Goal: Entertainment & Leisure: Browse casually

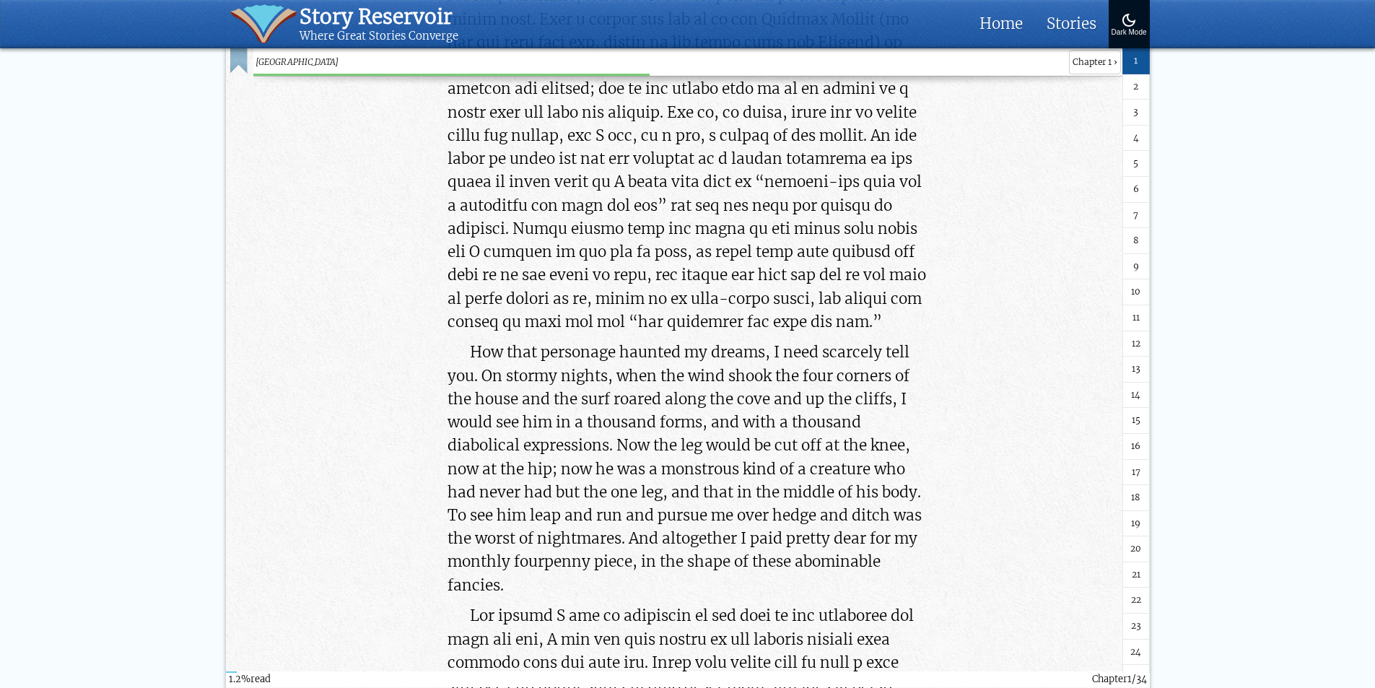
scroll to position [2665, 0]
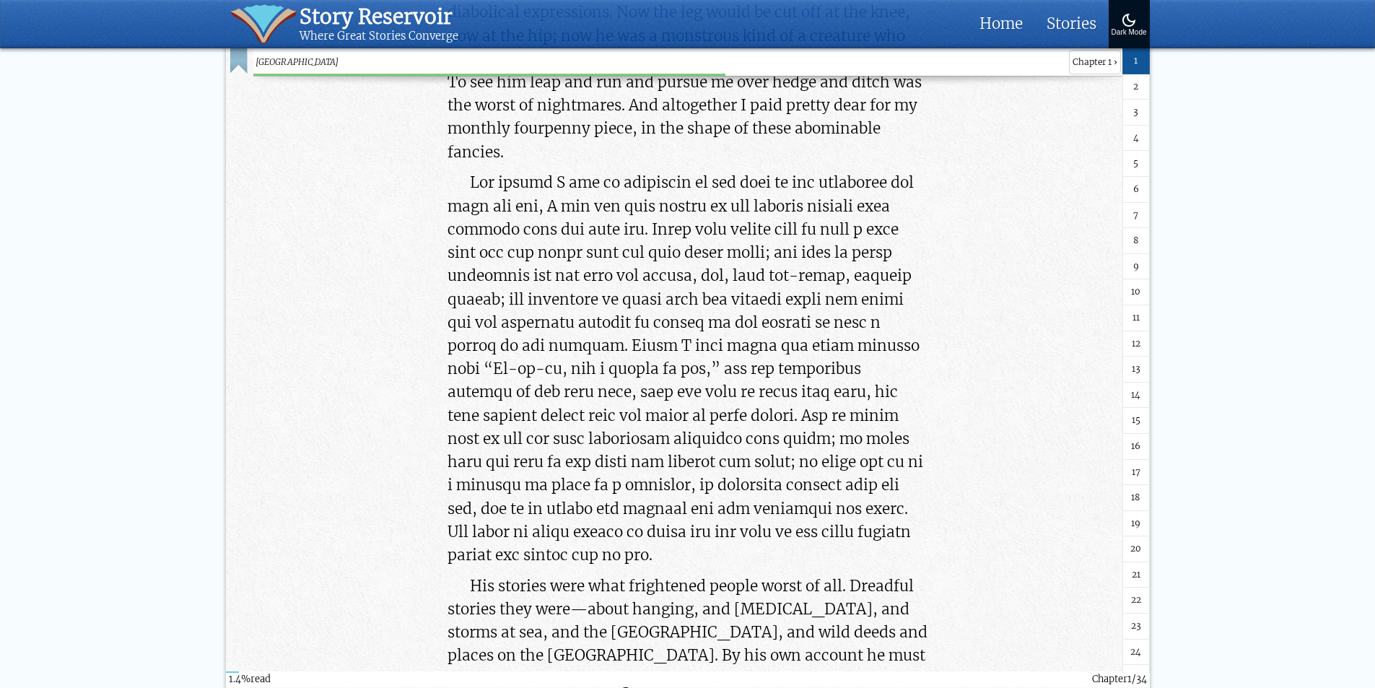
click at [1133, 315] on span "11" at bounding box center [1135, 318] width 7 height 14
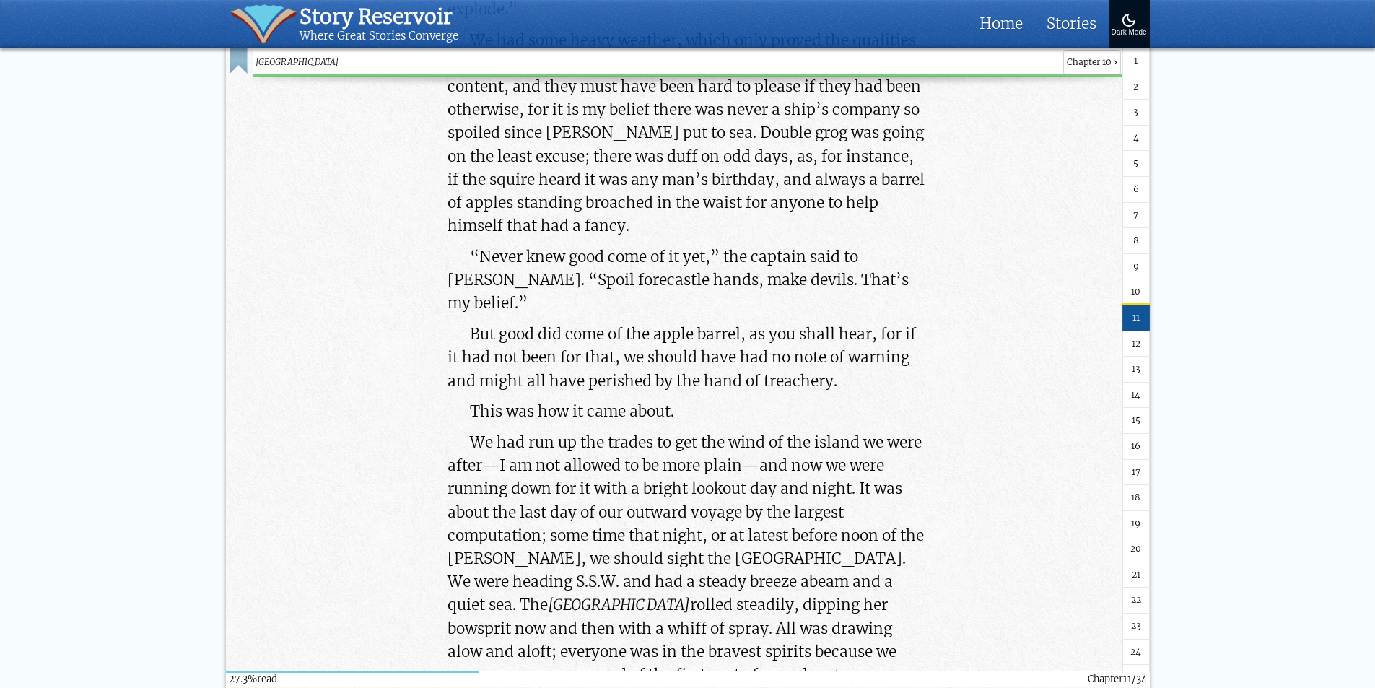
scroll to position [51315, 0]
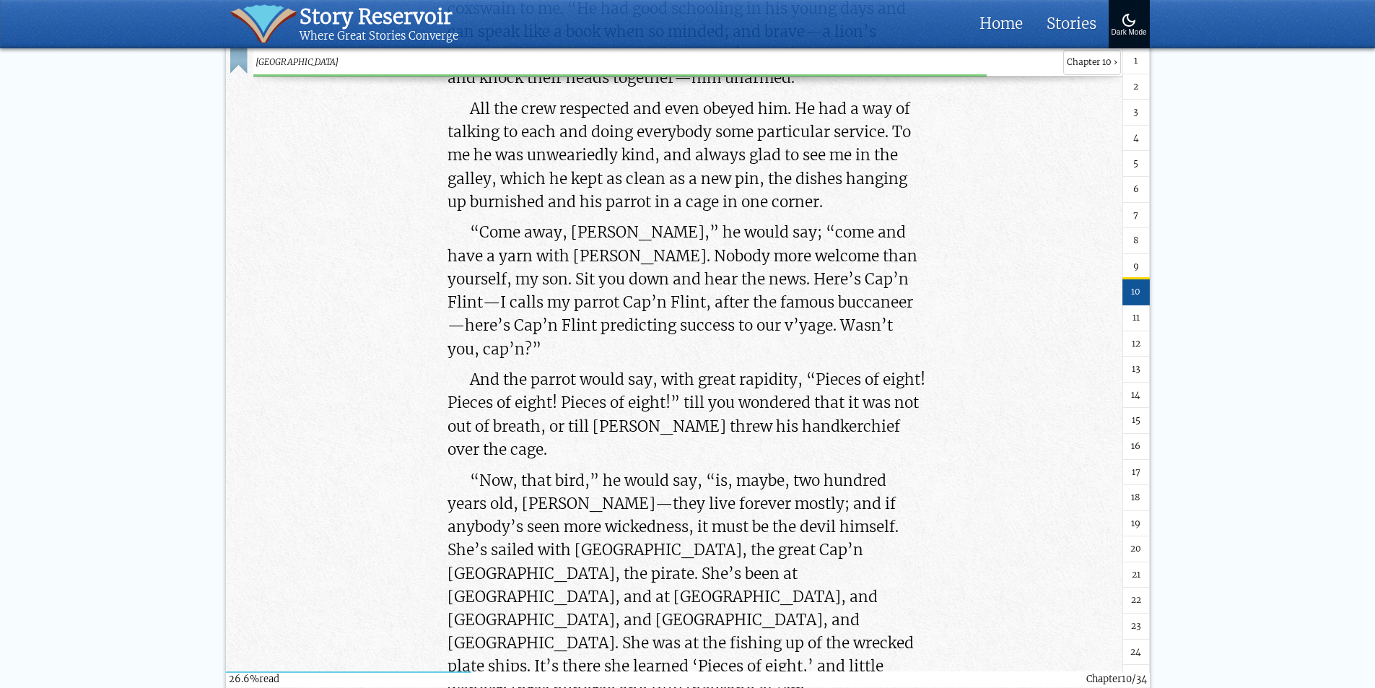
scroll to position [49872, 0]
click at [1135, 58] on link "1" at bounding box center [1135, 61] width 27 height 26
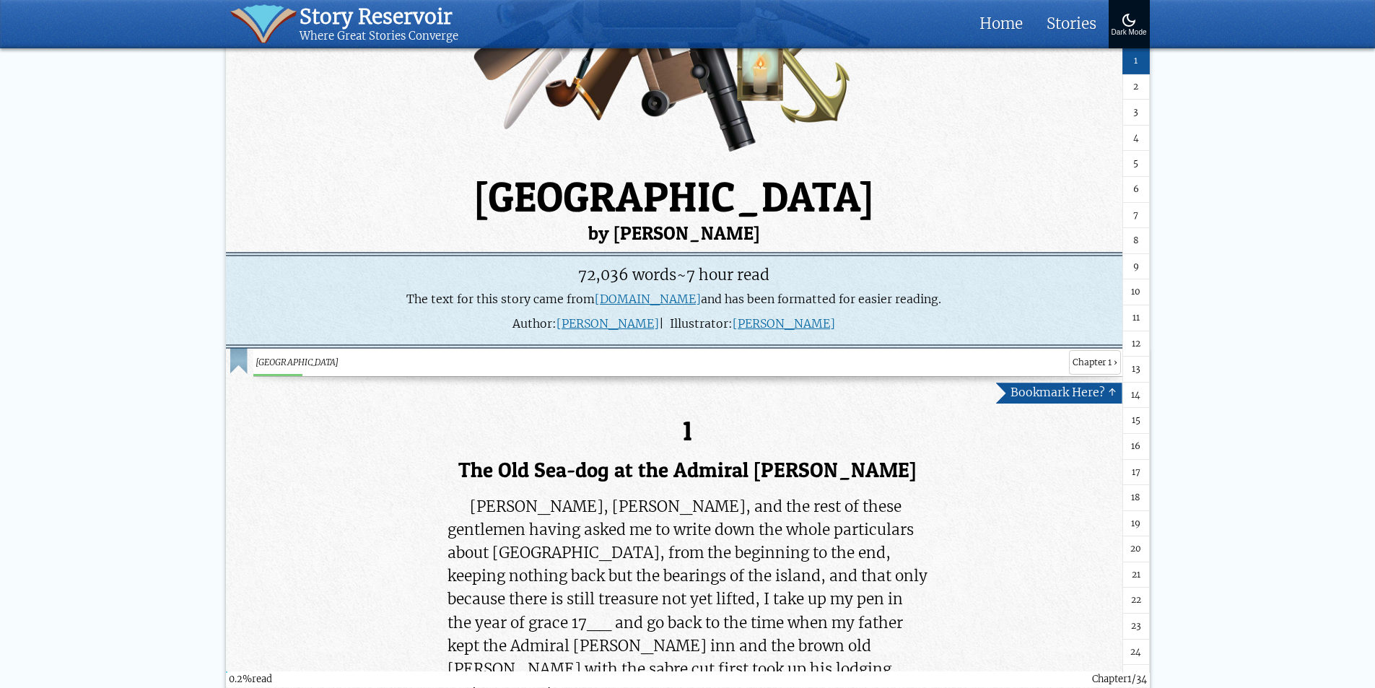
scroll to position [650, 0]
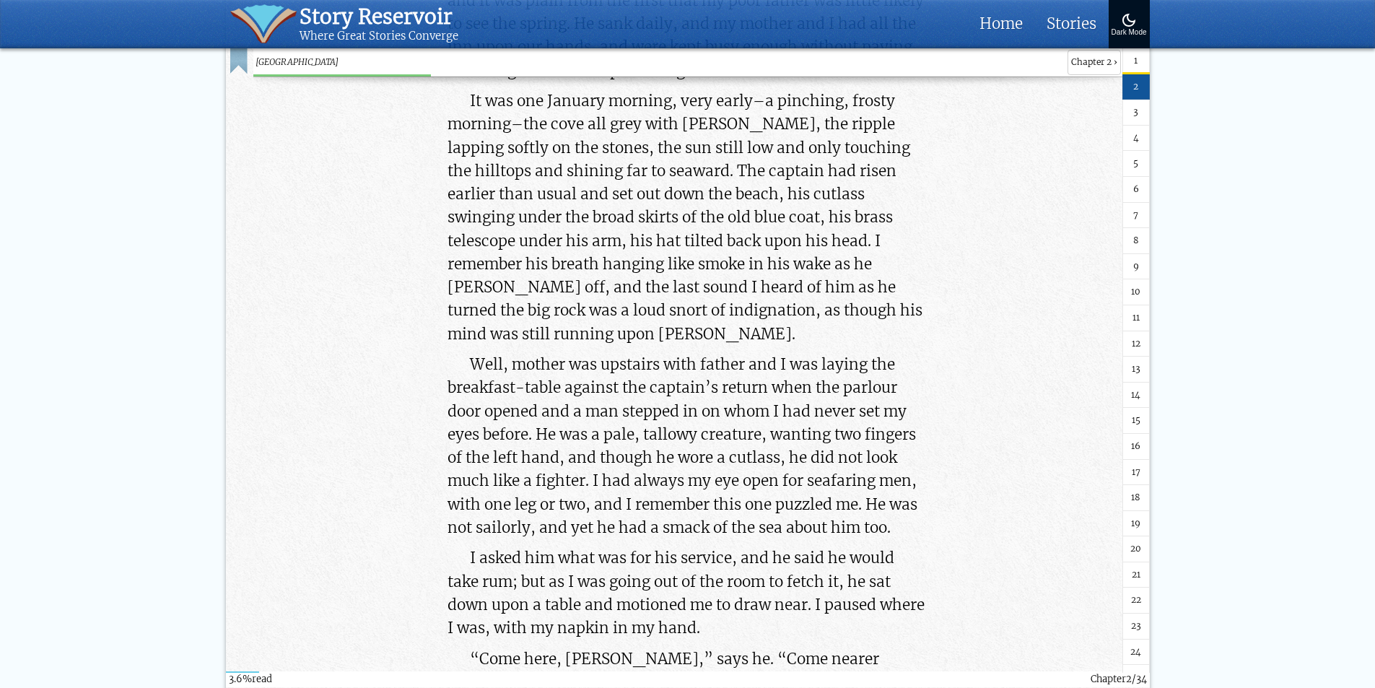
scroll to position [7434, 0]
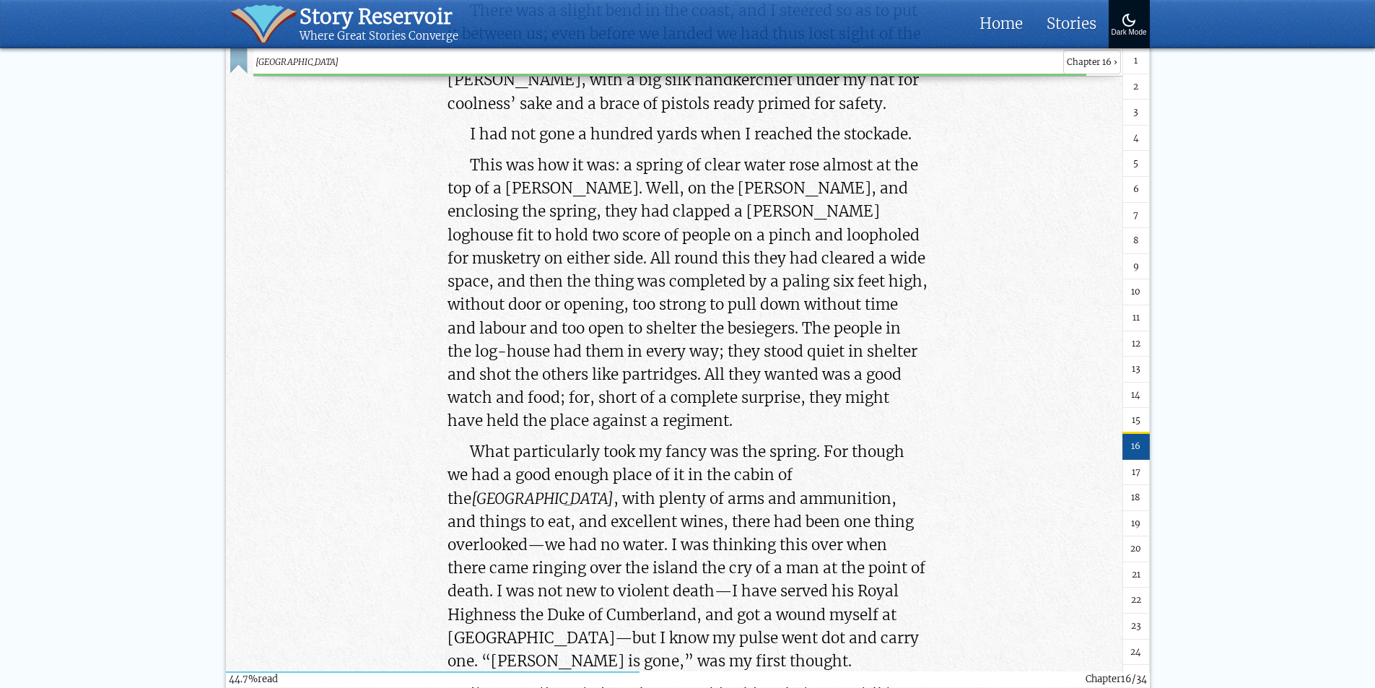
scroll to position [84215, 0]
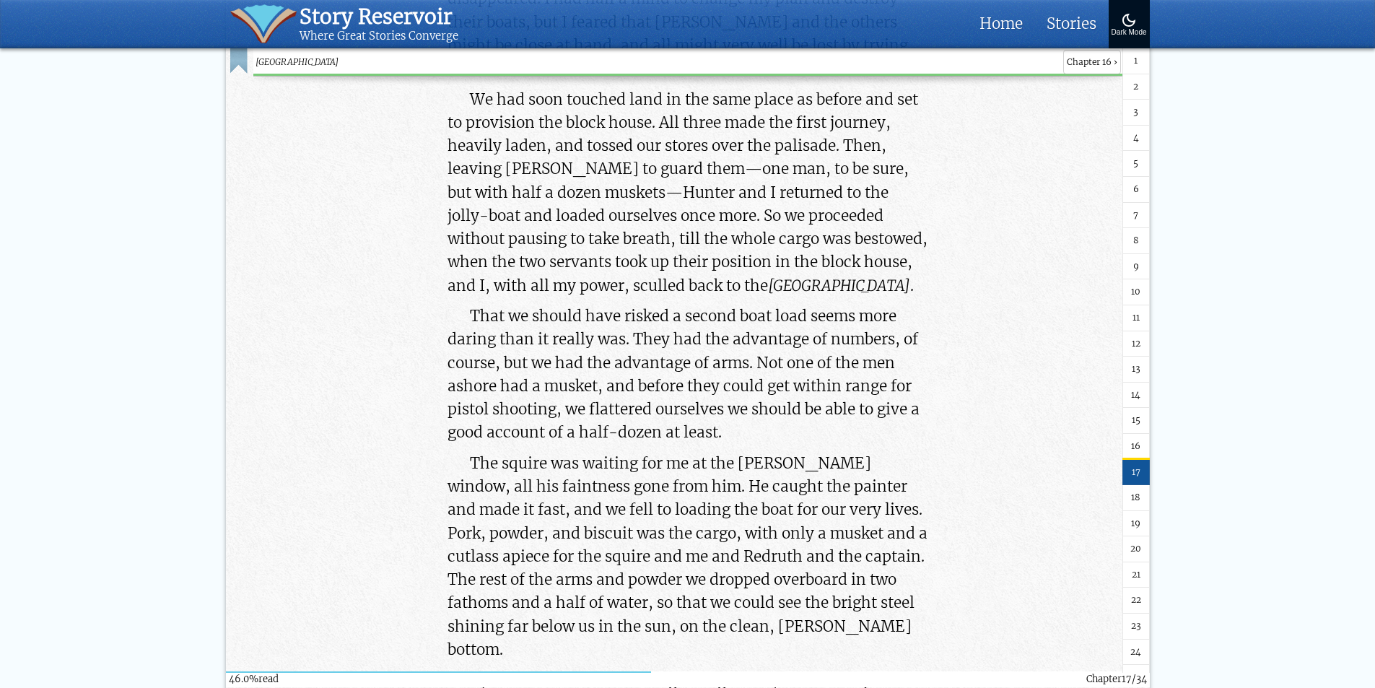
scroll to position [89916, 0]
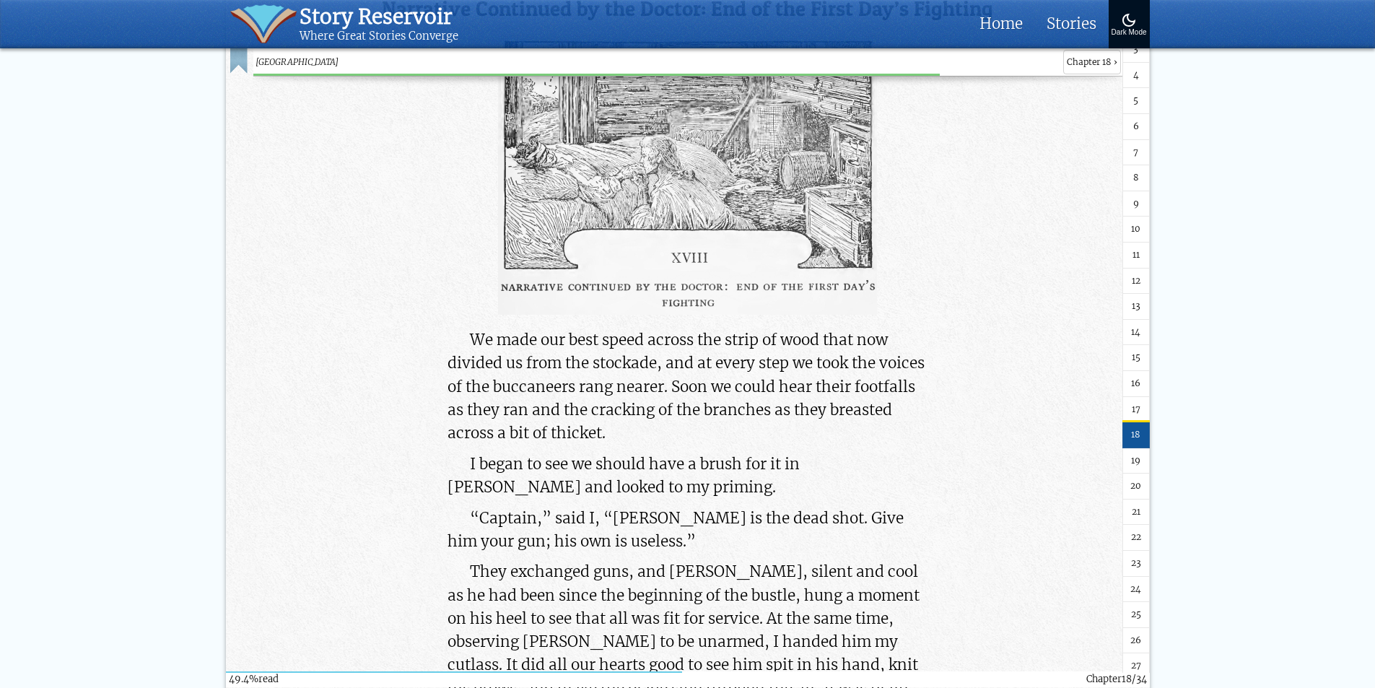
scroll to position [144, 0]
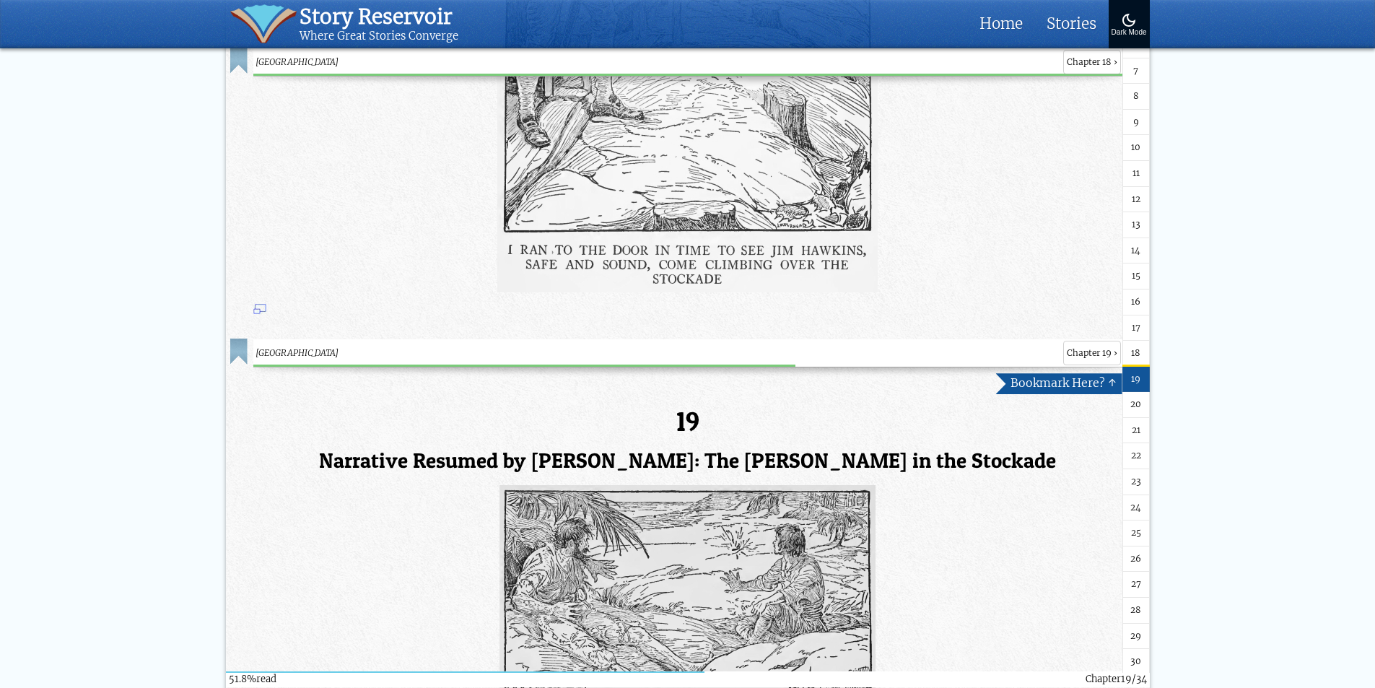
scroll to position [100600, 0]
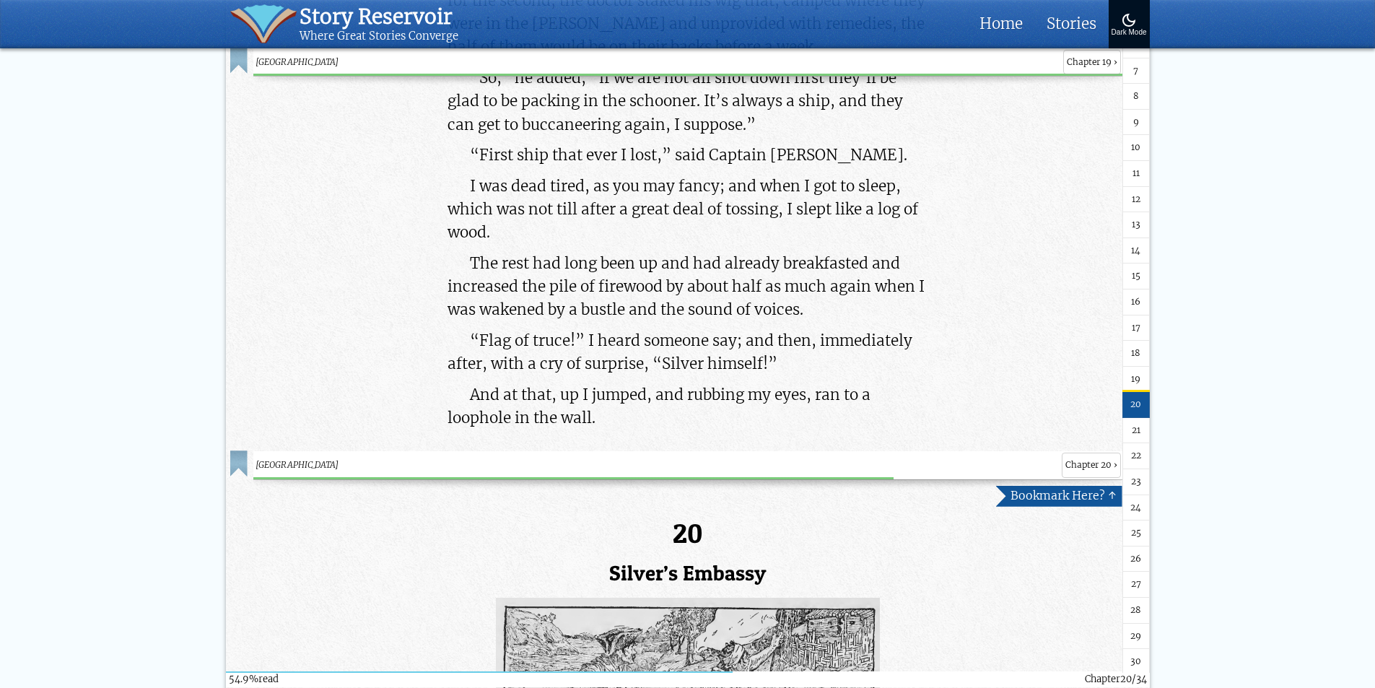
scroll to position [104019, 0]
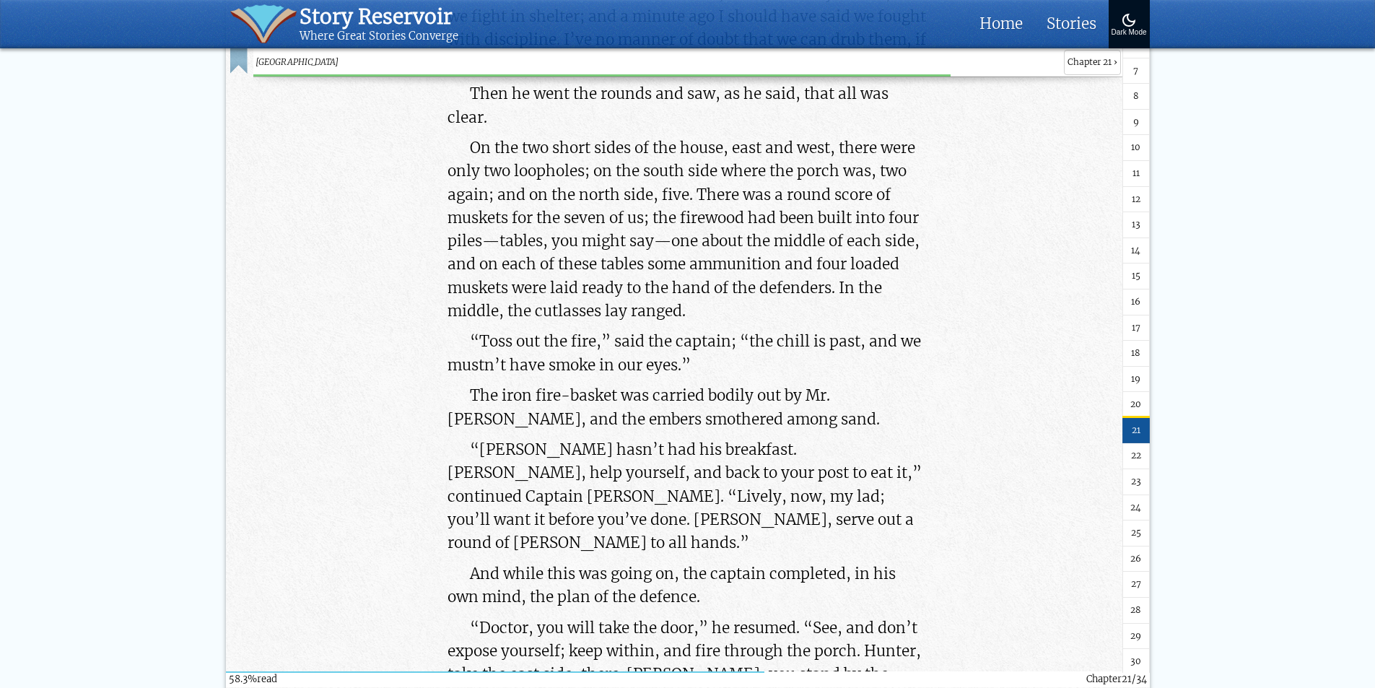
scroll to position [109855, 0]
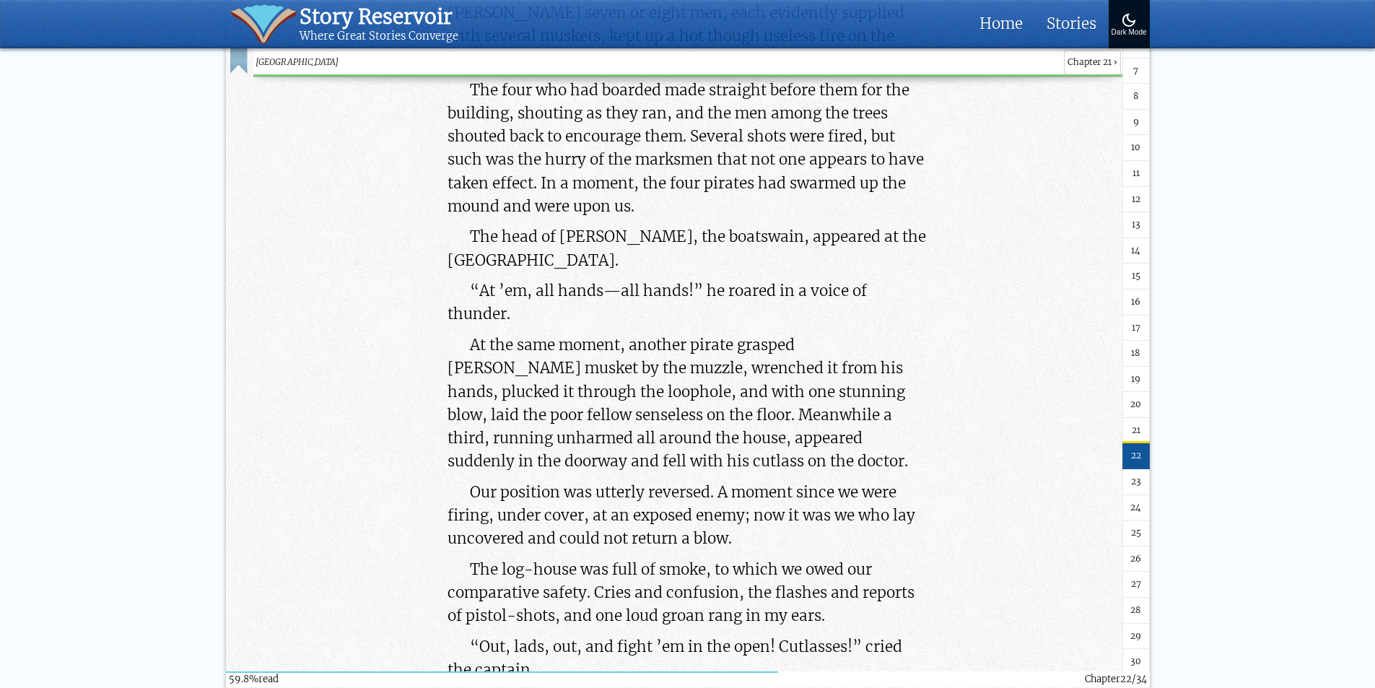
scroll to position [113455, 0]
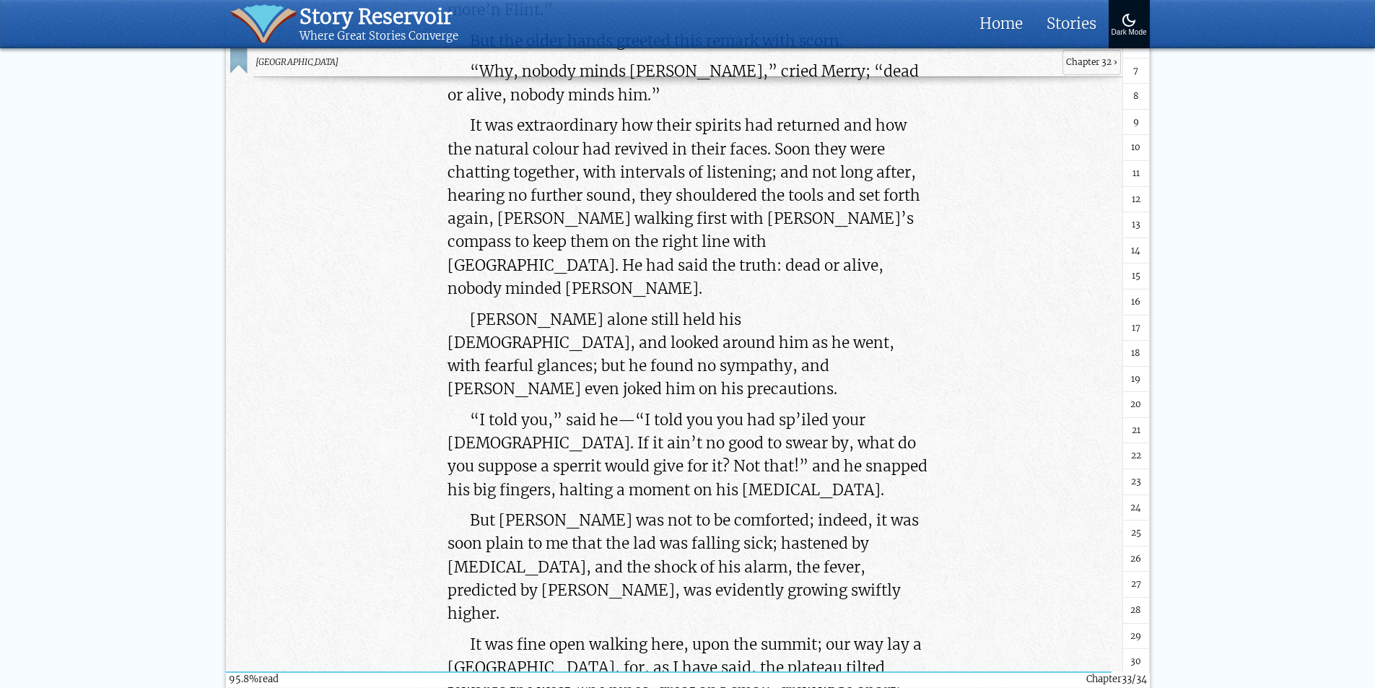
scroll to position [180842, 0]
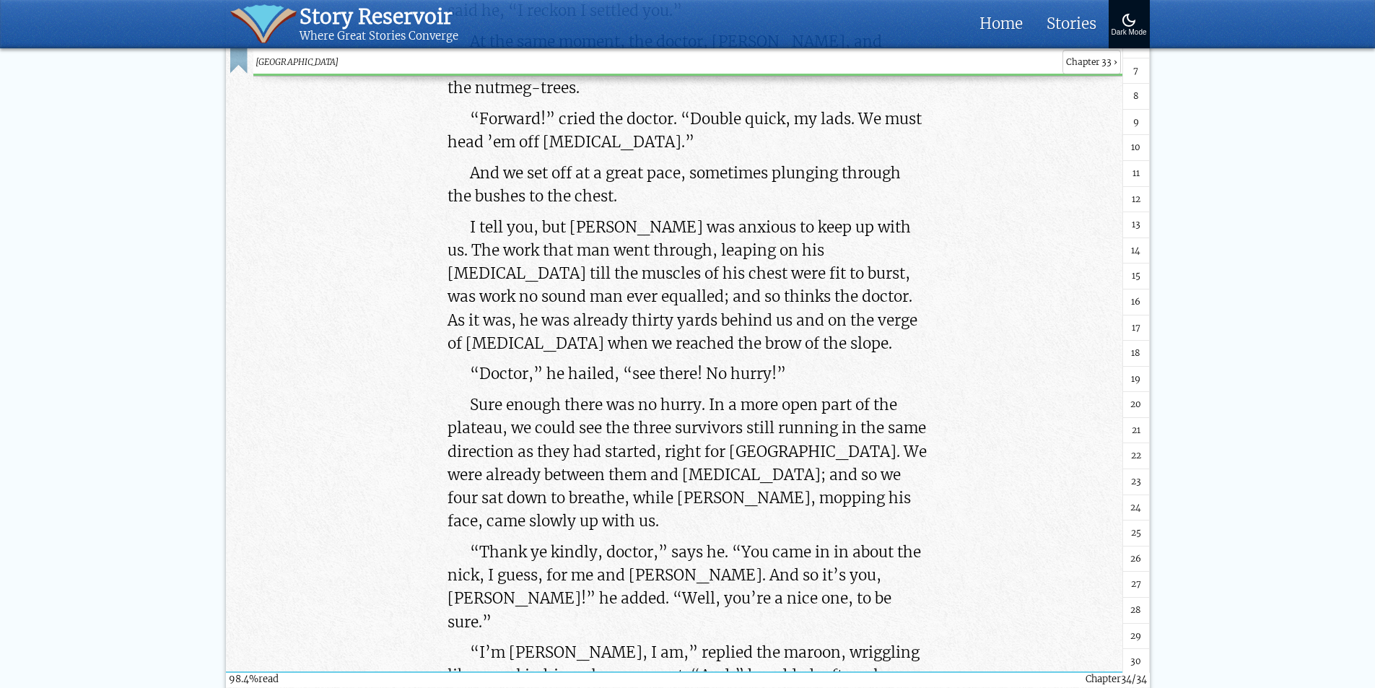
scroll to position [186648, 0]
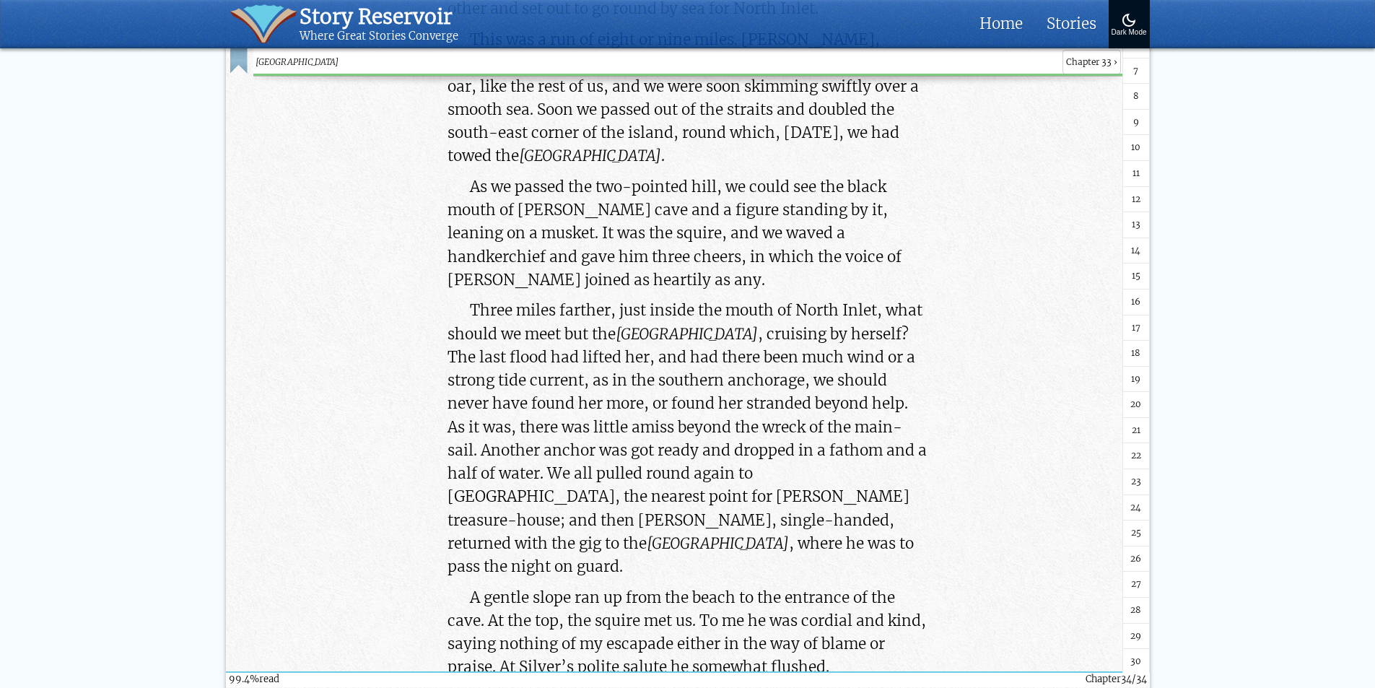
scroll to position [83990, 0]
